Goal: Navigation & Orientation: Find specific page/section

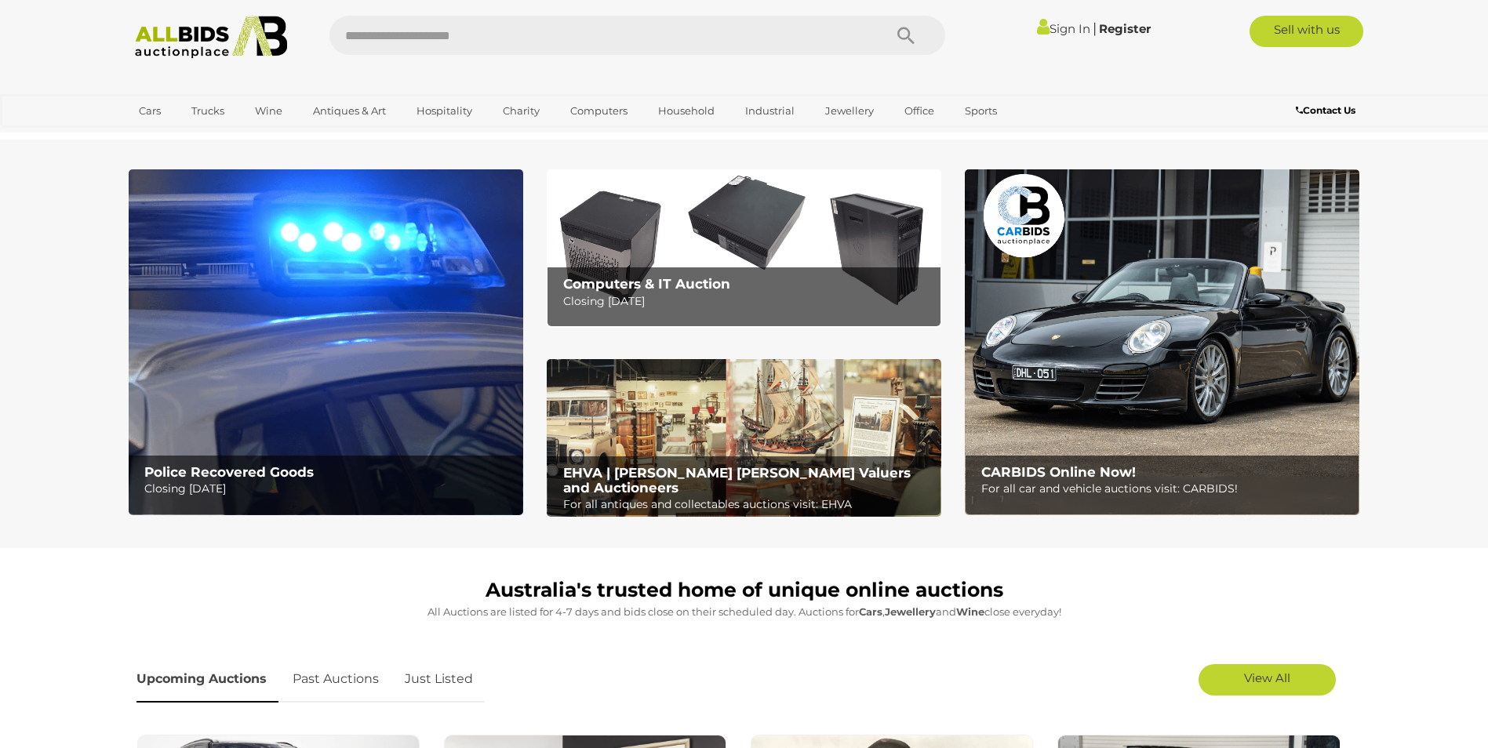
click at [706, 298] on p "Closing Tuesday 16th September" at bounding box center [747, 302] width 369 height 20
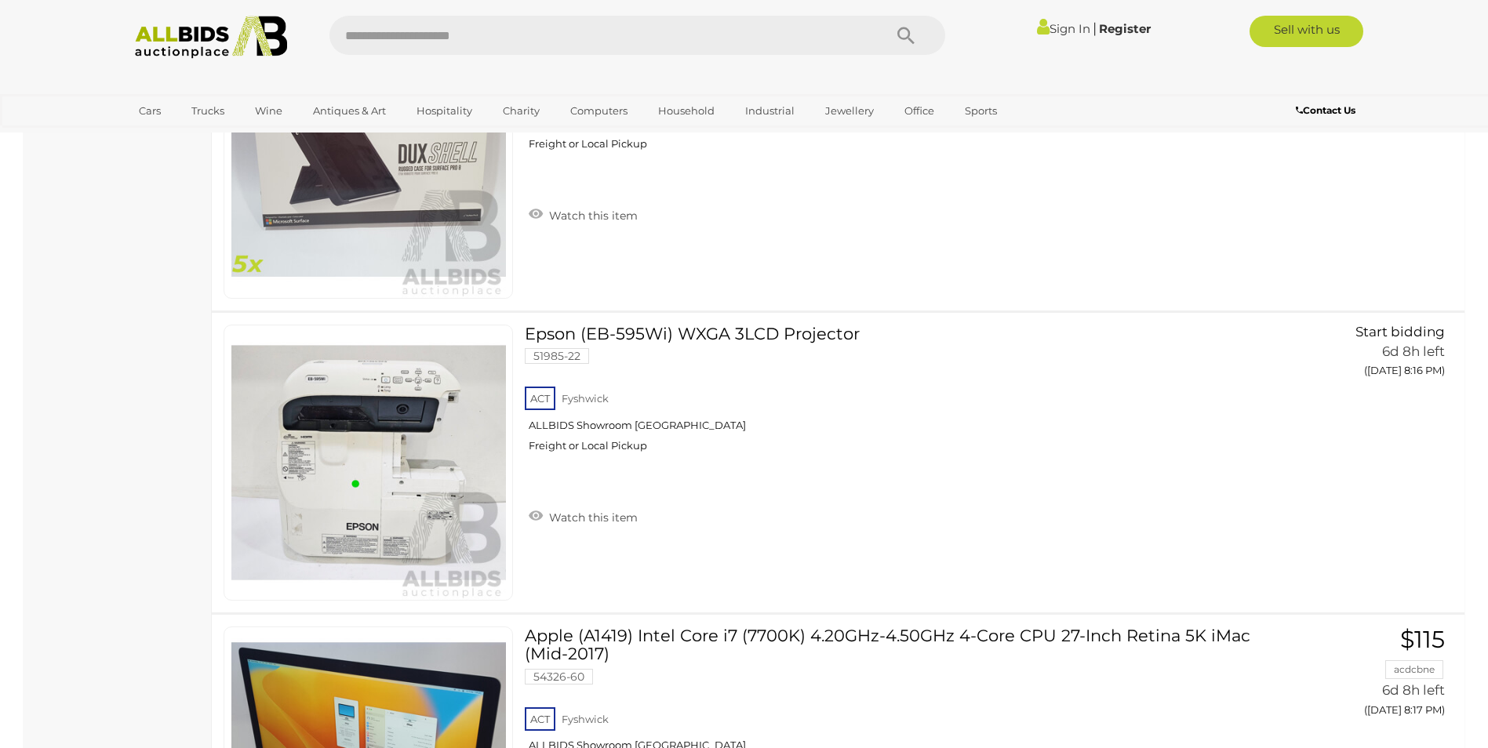
scroll to position [14117, 0]
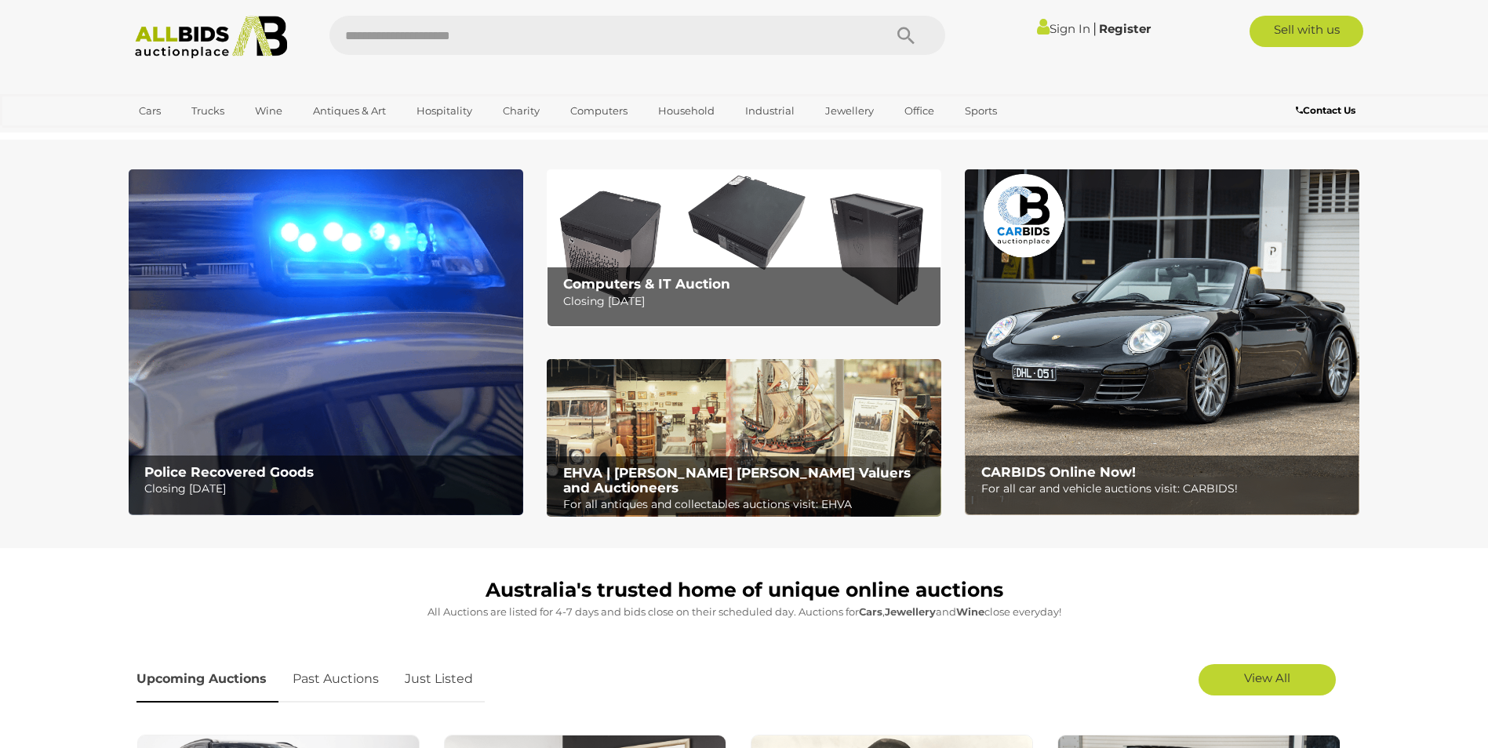
click at [219, 396] on img at bounding box center [326, 342] width 394 height 346
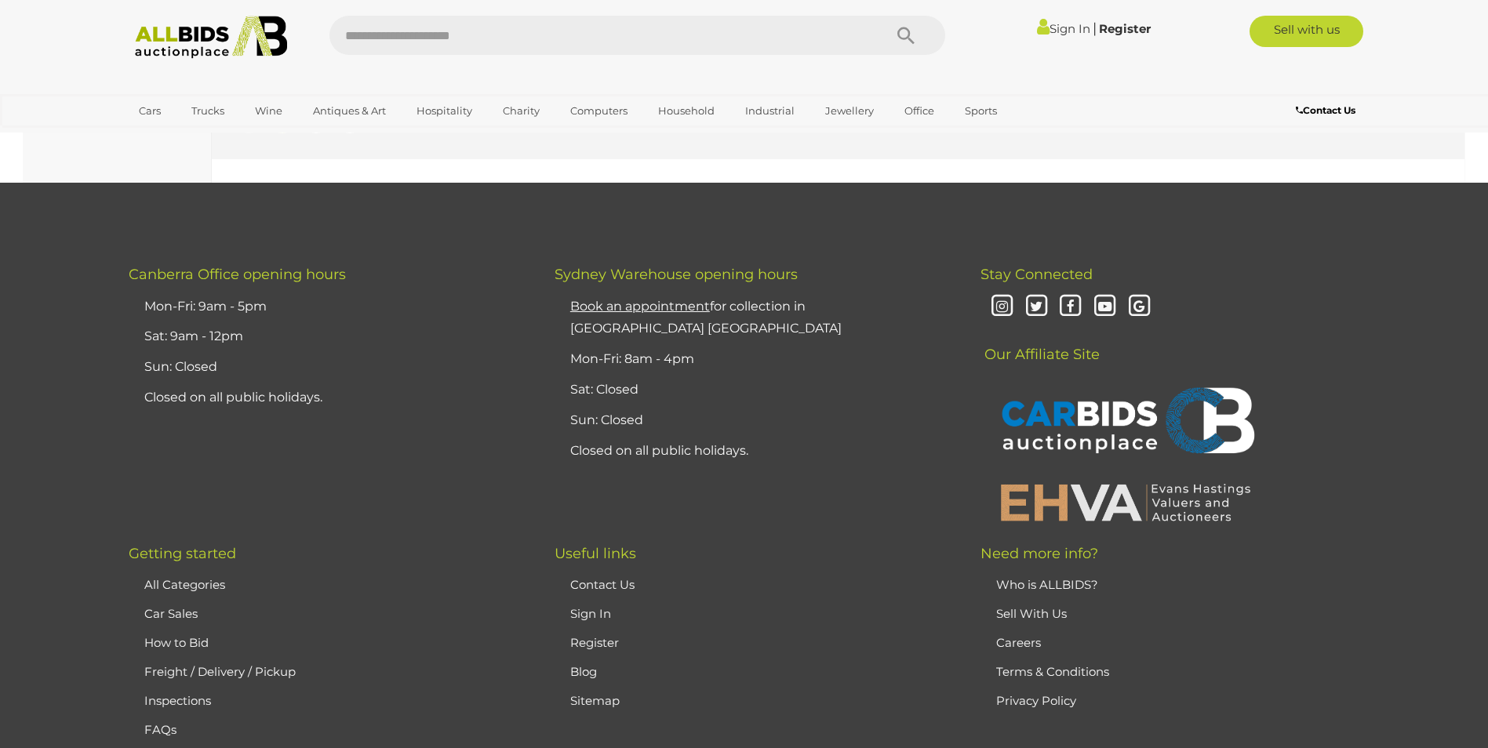
scroll to position [14980, 0]
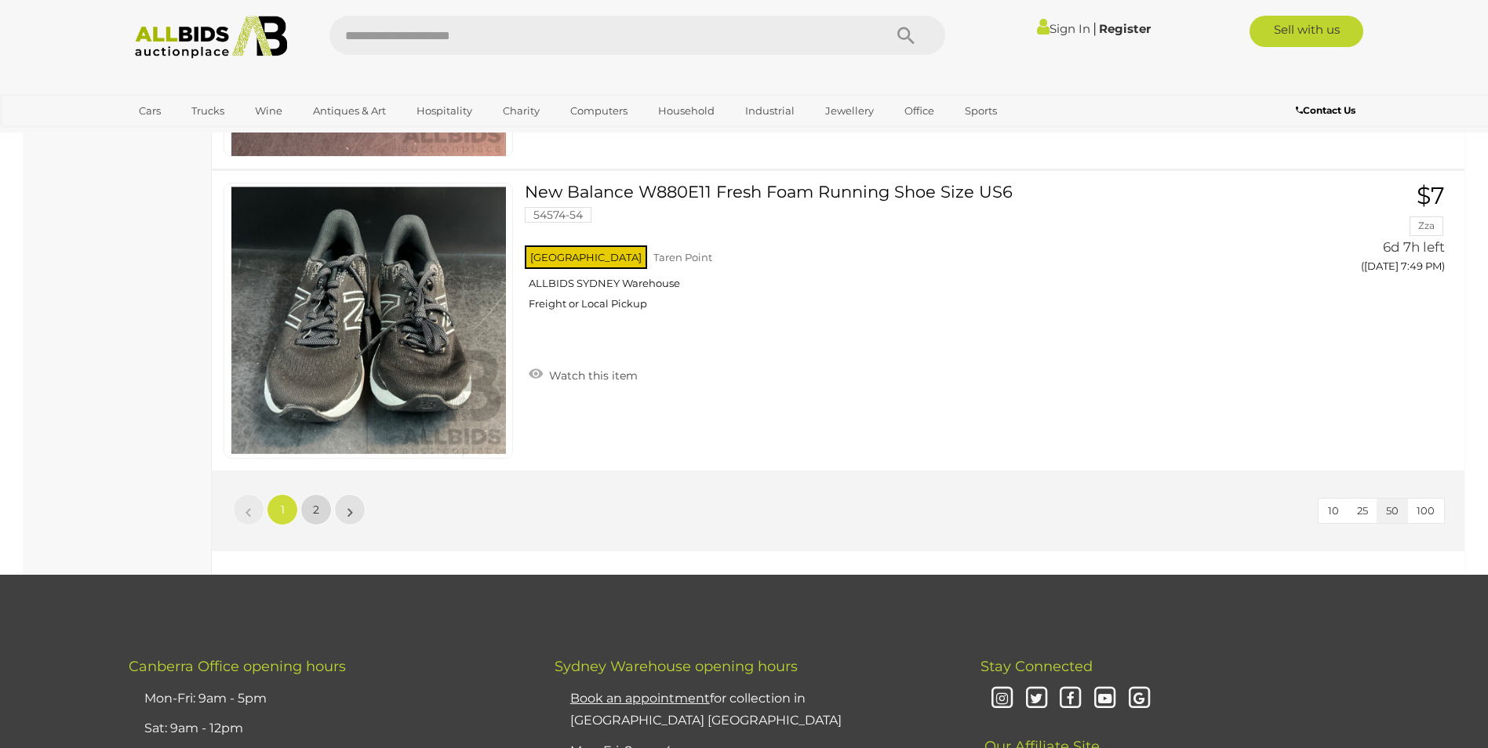
click at [318, 513] on span "2" at bounding box center [316, 510] width 6 height 14
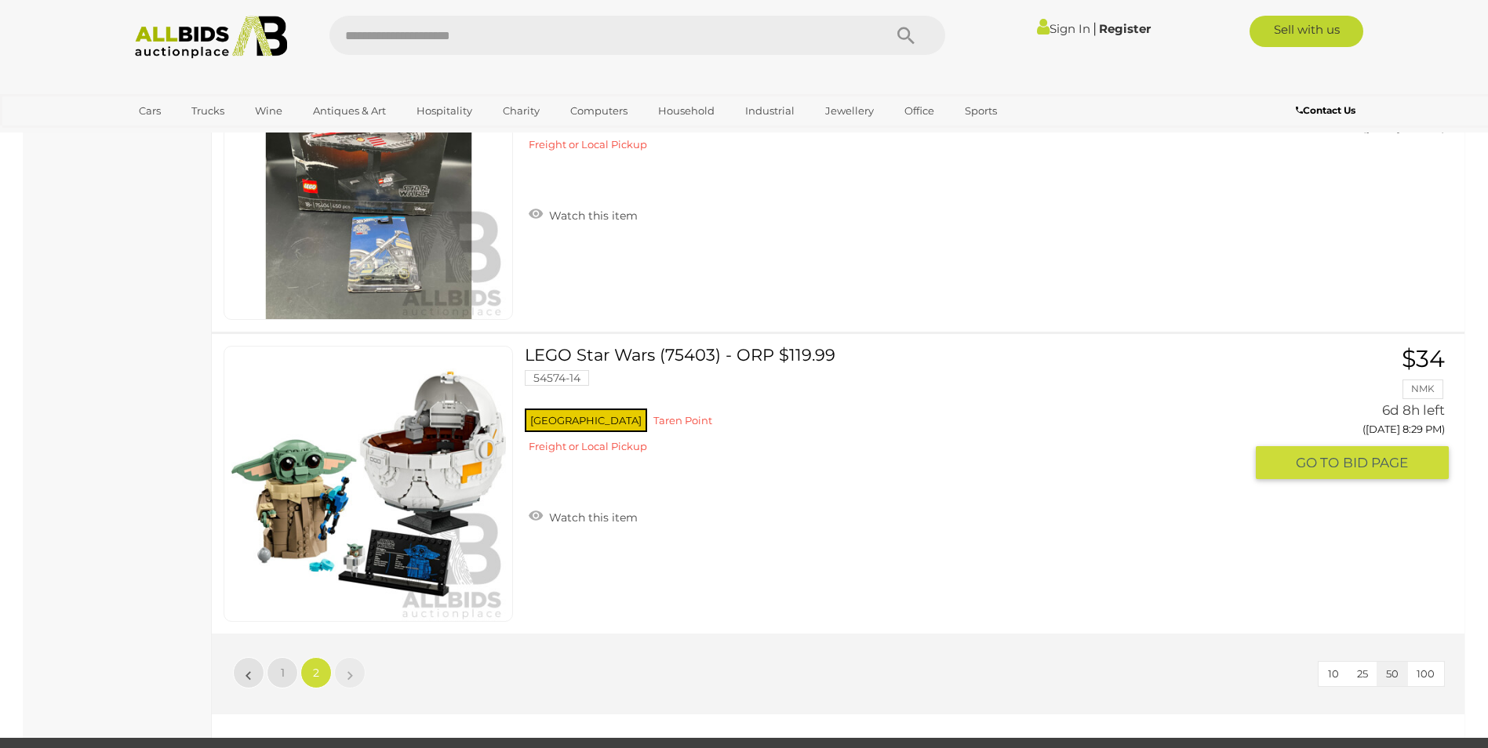
scroll to position [13607, 0]
